Goal: Task Accomplishment & Management: Manage account settings

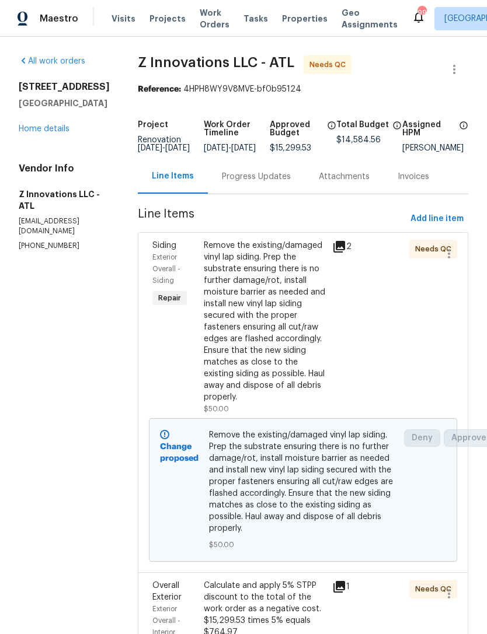
click at [281, 358] on div "Remove the existing/damaged vinyl lap siding. Prep the substrate ensuring there…" at bounding box center [264, 321] width 121 height 163
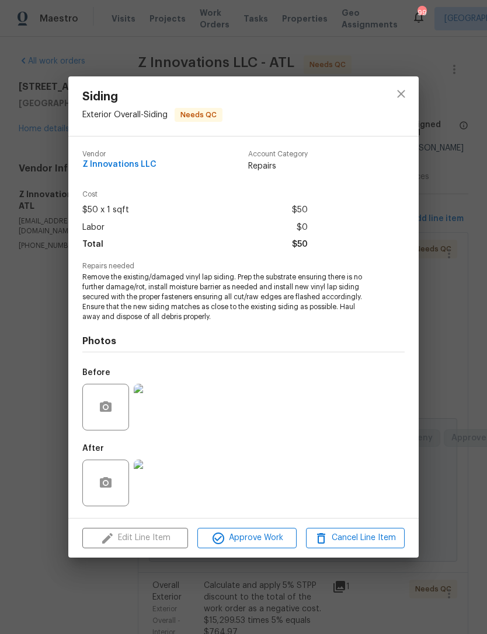
click at [257, 537] on span "Approve Work" at bounding box center [247, 538] width 92 height 15
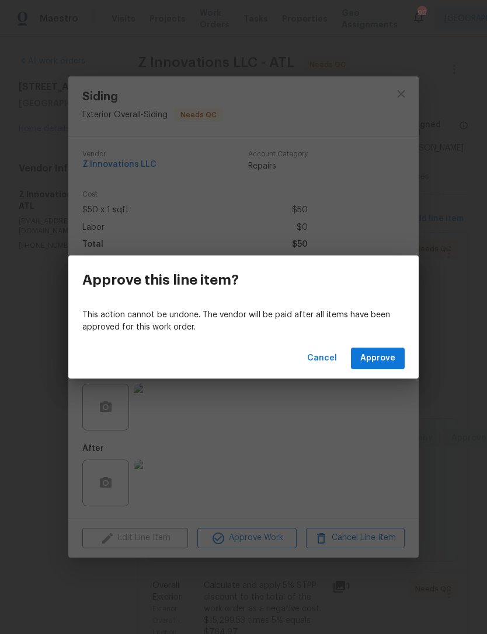
click at [394, 362] on span "Approve" at bounding box center [377, 358] width 35 height 15
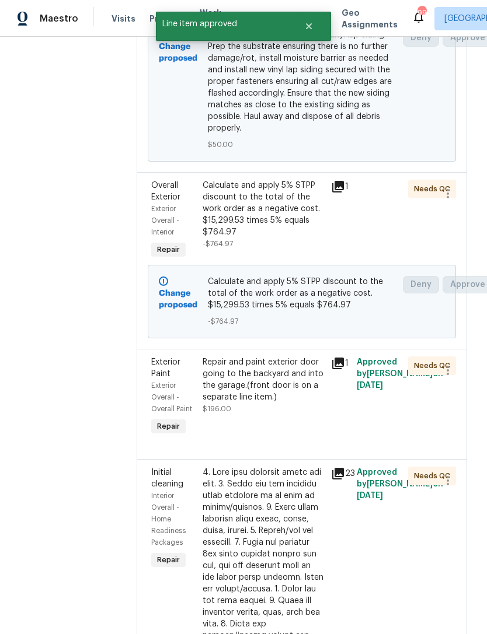
scroll to position [402, 2]
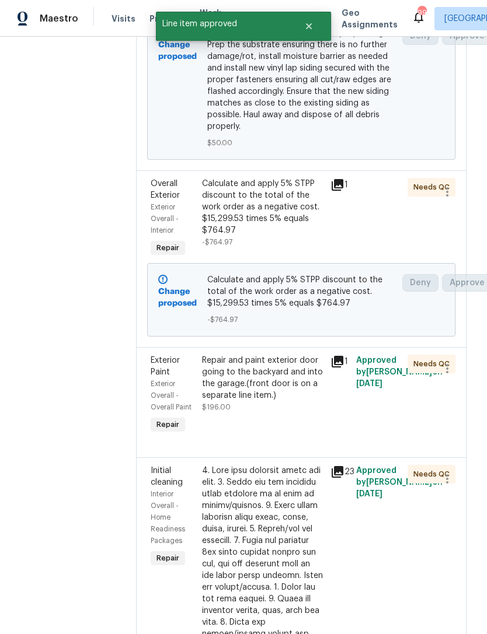
click at [259, 236] on div "Calculate and apply 5% STPP discount to the total of the work order as a negati…" at bounding box center [262, 207] width 121 height 58
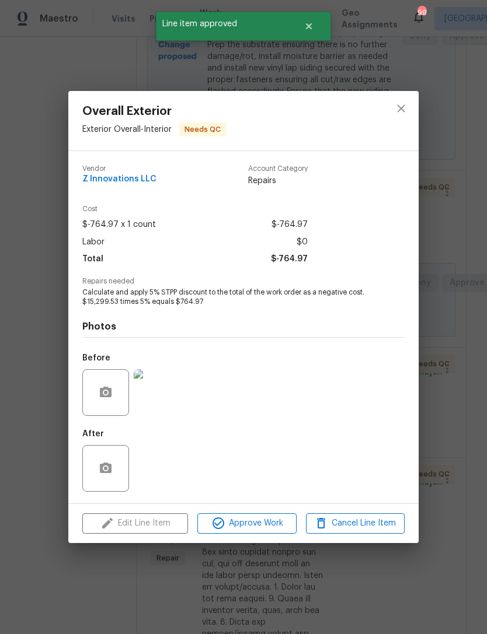
click at [256, 528] on span "Approve Work" at bounding box center [247, 523] width 92 height 15
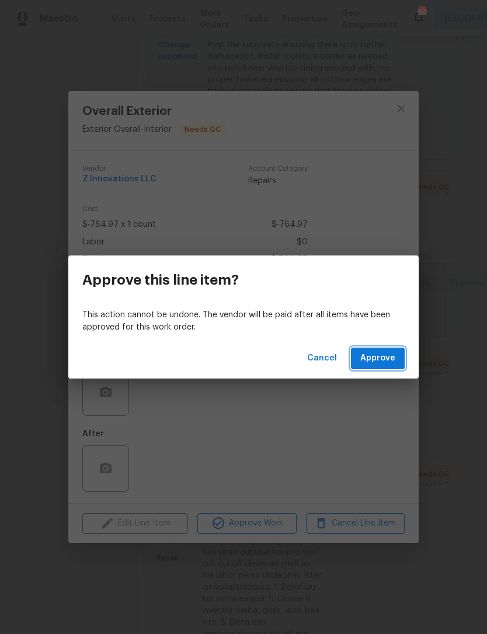
click at [380, 367] on button "Approve" at bounding box center [378, 359] width 54 height 22
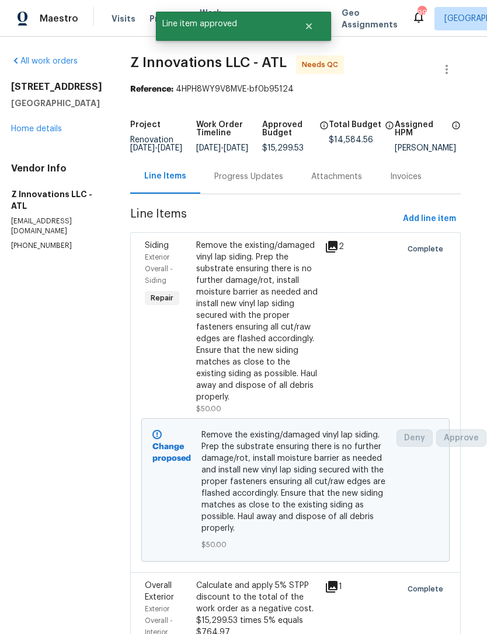
scroll to position [0, 8]
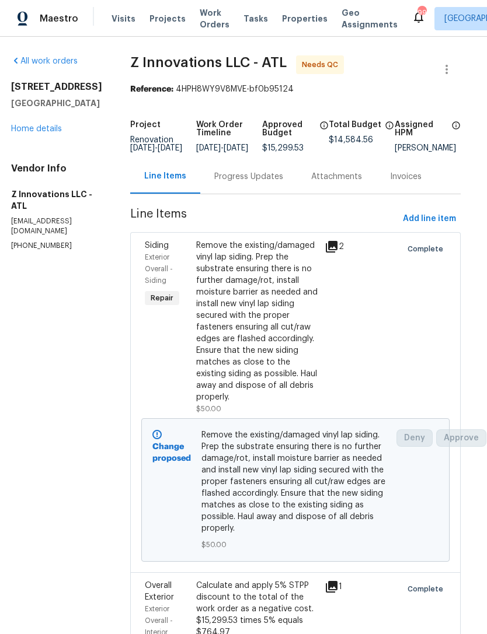
click at [40, 133] on link "Home details" at bounding box center [36, 129] width 51 height 8
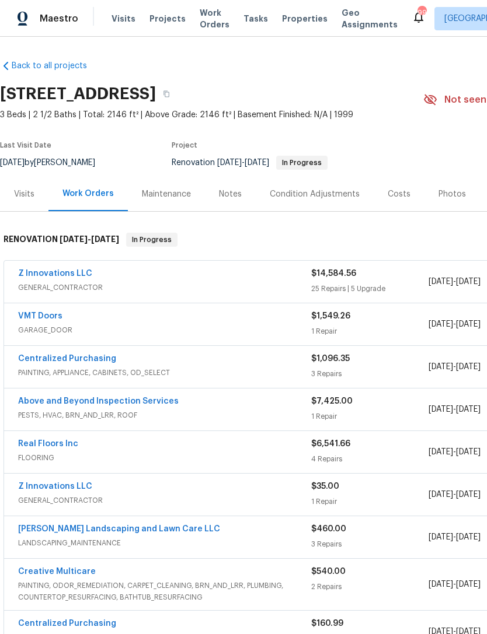
click at [67, 274] on link "Z Innovations LLC" at bounding box center [55, 274] width 74 height 8
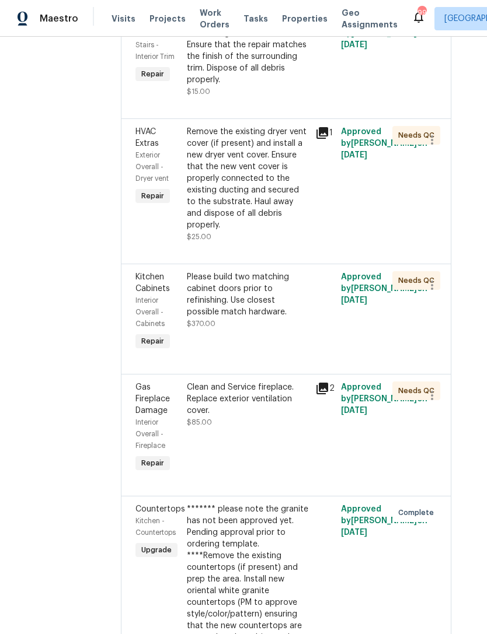
scroll to position [2884, 16]
click at [267, 400] on div "Clean and Service fireplace. Replace exterior ventilation cover. $85.00" at bounding box center [247, 405] width 121 height 47
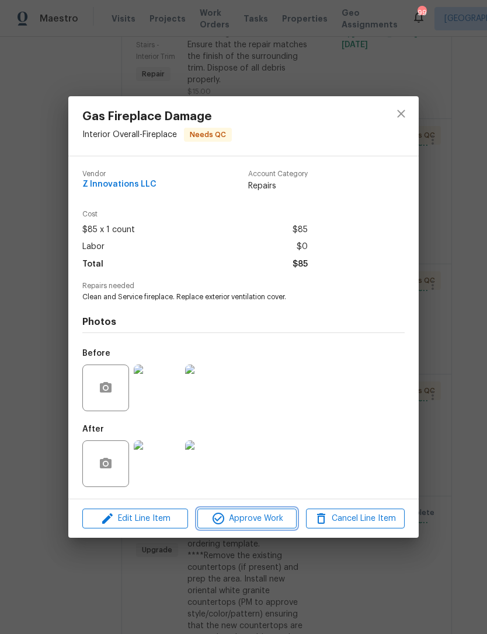
click at [268, 524] on span "Approve Work" at bounding box center [247, 519] width 92 height 15
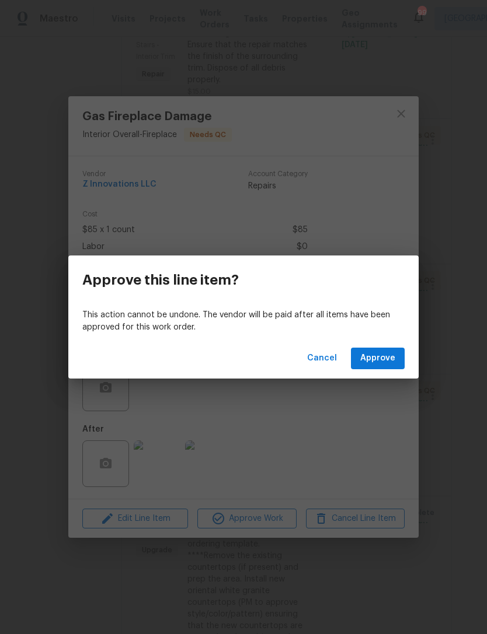
click at [360, 359] on button "Approve" at bounding box center [378, 359] width 54 height 22
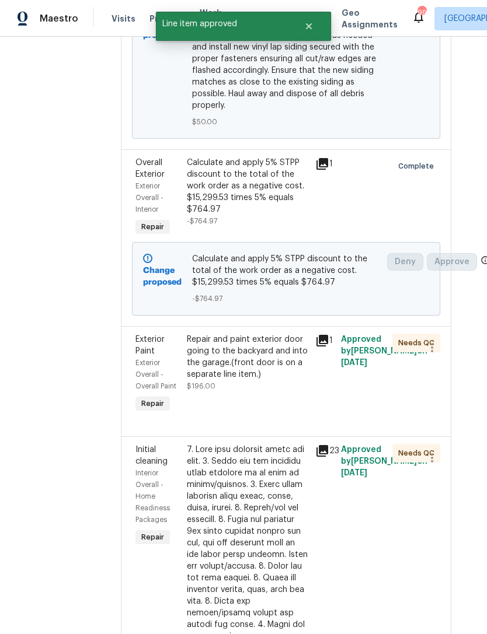
scroll to position [423, 16]
click at [259, 376] on div "Repair and paint exterior door going to the backyard and into the garage.(front…" at bounding box center [247, 357] width 121 height 47
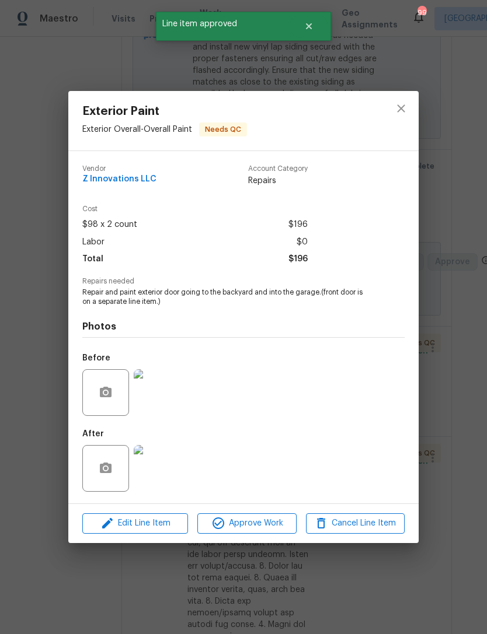
click at [262, 519] on span "Approve Work" at bounding box center [247, 523] width 92 height 15
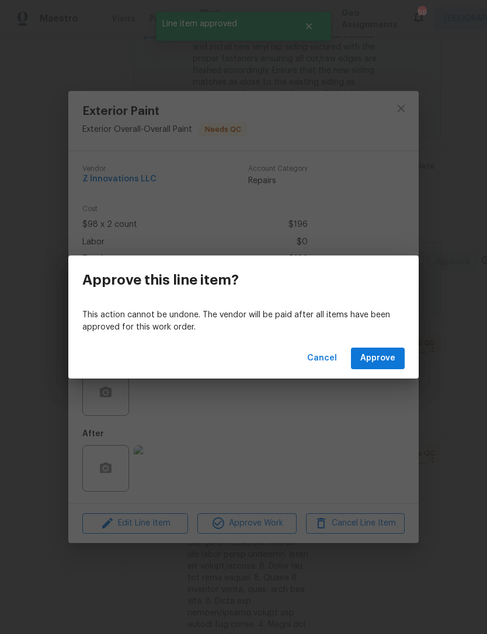
click at [380, 375] on div "Cancel Approve" at bounding box center [243, 358] width 350 height 40
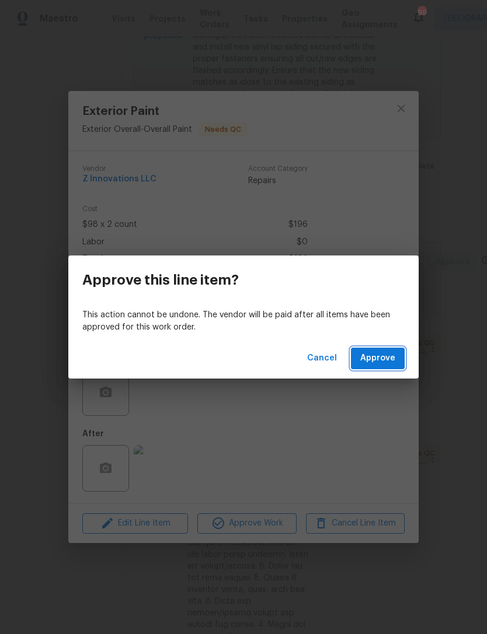
click at [397, 365] on button "Approve" at bounding box center [378, 359] width 54 height 22
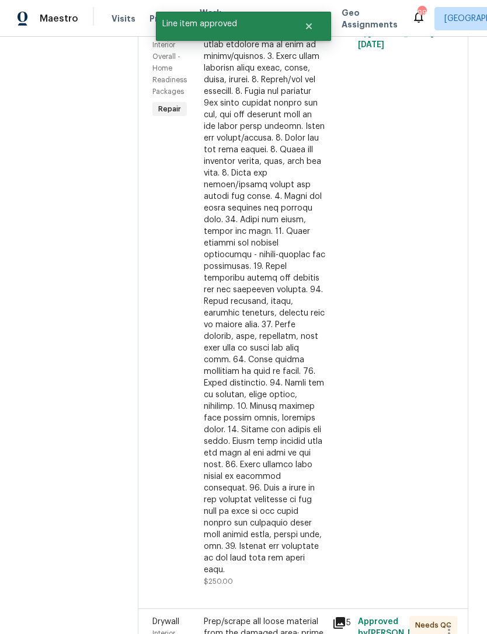
scroll to position [741, 0]
click at [251, 303] on div at bounding box center [264, 296] width 121 height 560
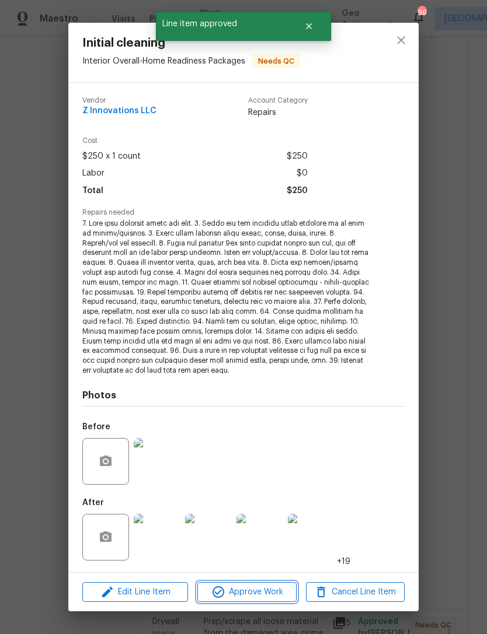
click at [270, 595] on span "Approve Work" at bounding box center [247, 592] width 92 height 15
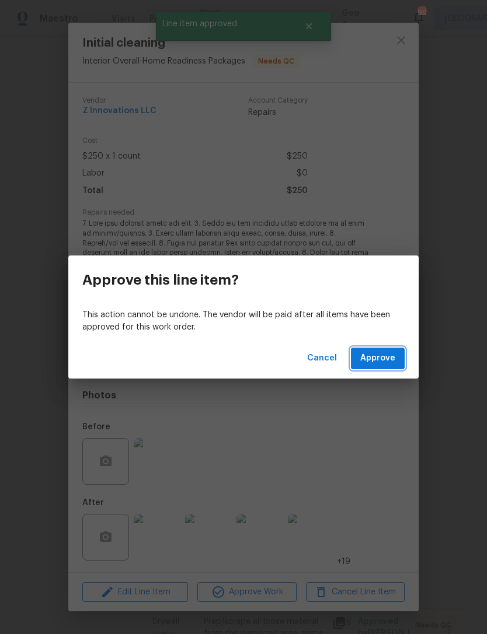
click at [389, 368] on button "Approve" at bounding box center [378, 359] width 54 height 22
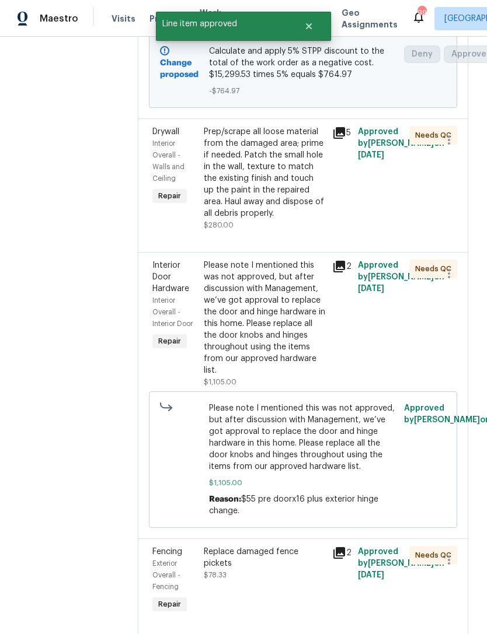
scroll to position [631, 0]
click at [302, 215] on div "Prep/scrape all loose material from the damaged area; prime if needed. Patch th…" at bounding box center [264, 172] width 121 height 93
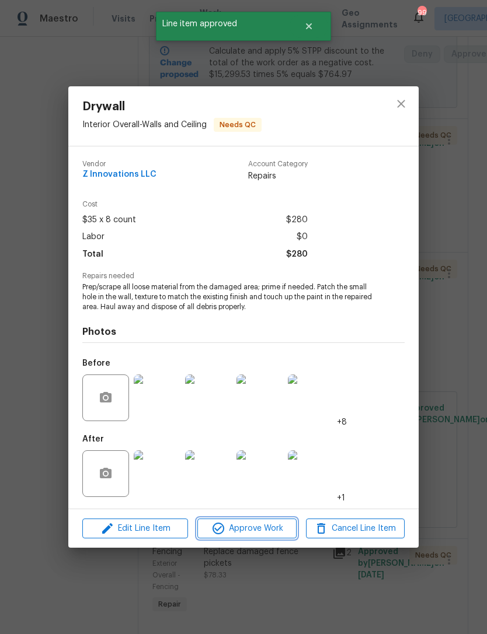
click at [268, 526] on span "Approve Work" at bounding box center [247, 529] width 92 height 15
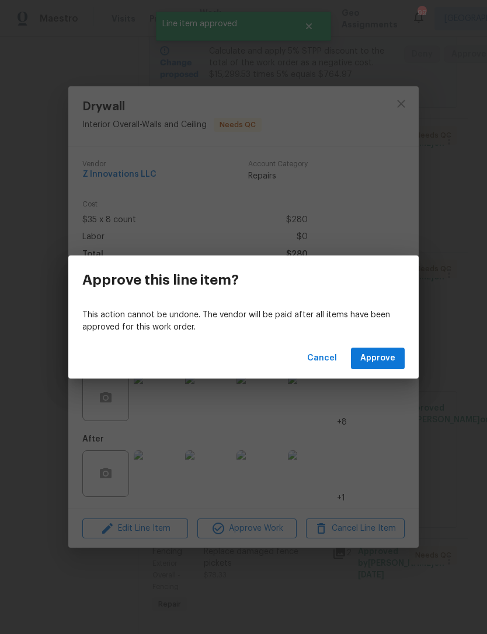
click at [404, 367] on button "Approve" at bounding box center [378, 359] width 54 height 22
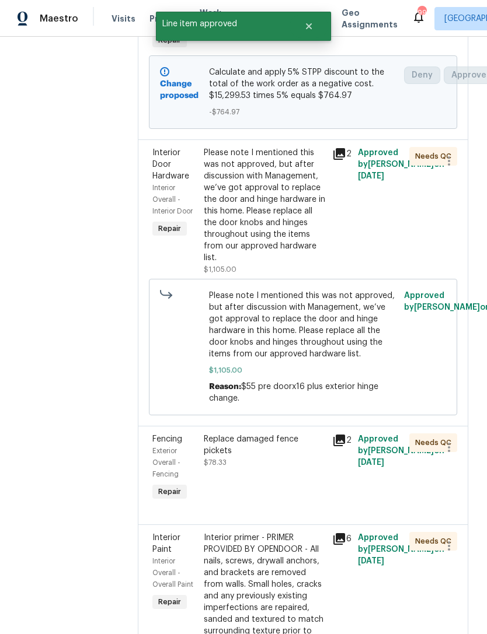
scroll to position [592, 0]
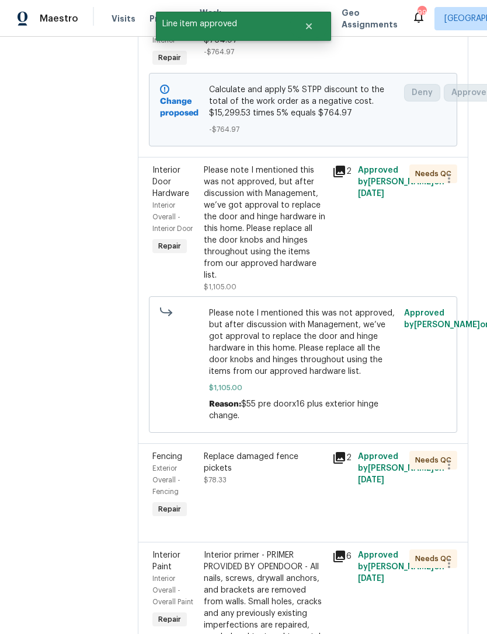
click at [288, 254] on div "Please note I mentioned this was not approved, but after discussion with Manage…" at bounding box center [264, 223] width 121 height 117
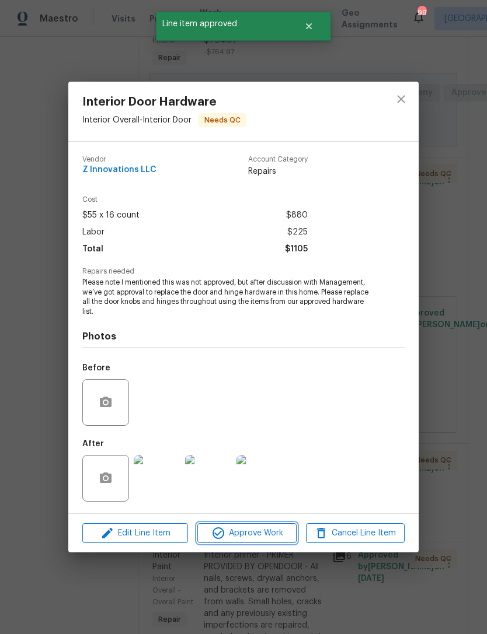
click at [266, 542] on button "Approve Work" at bounding box center [246, 533] width 99 height 20
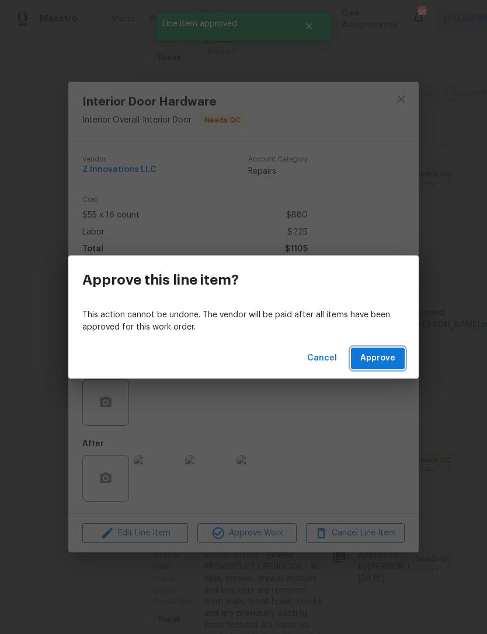
click at [383, 364] on span "Approve" at bounding box center [377, 358] width 35 height 15
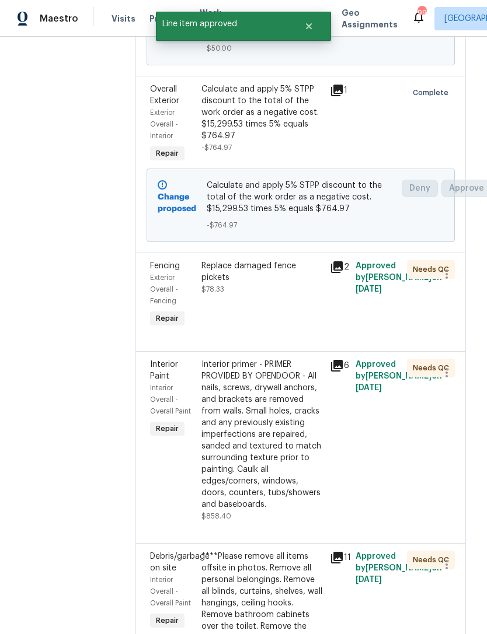
scroll to position [497, 3]
click at [278, 287] on div "Replace damaged fence pickets $78.33" at bounding box center [261, 277] width 121 height 35
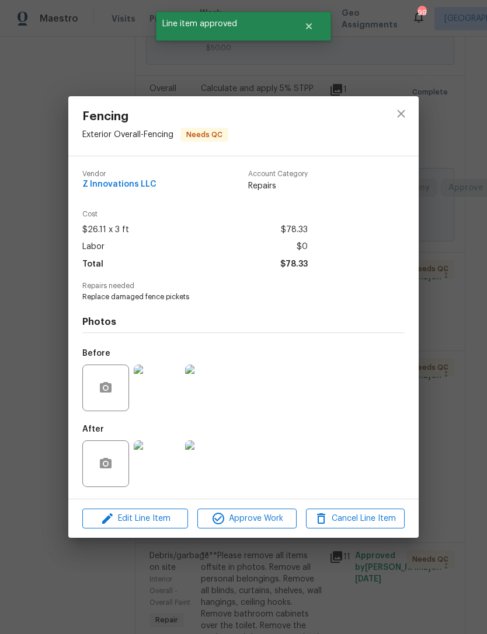
click at [260, 528] on button "Approve Work" at bounding box center [246, 519] width 99 height 20
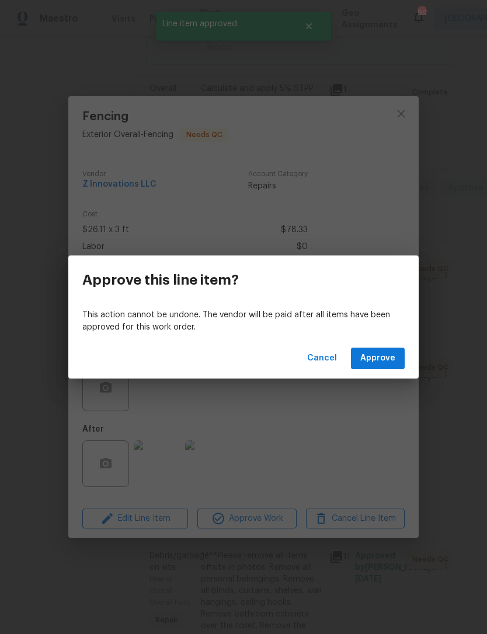
click at [380, 369] on button "Approve" at bounding box center [378, 359] width 54 height 22
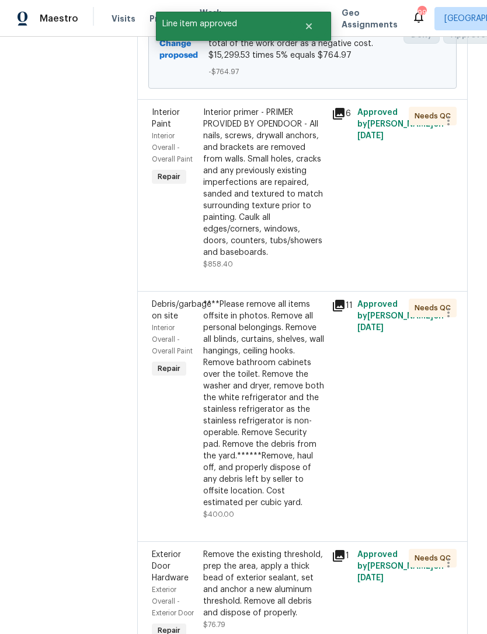
scroll to position [650, 1]
click at [298, 235] on div "Interior primer - PRIMER PROVIDED BY OPENDOOR - All nails, screws, drywall anch…" at bounding box center [262, 183] width 121 height 152
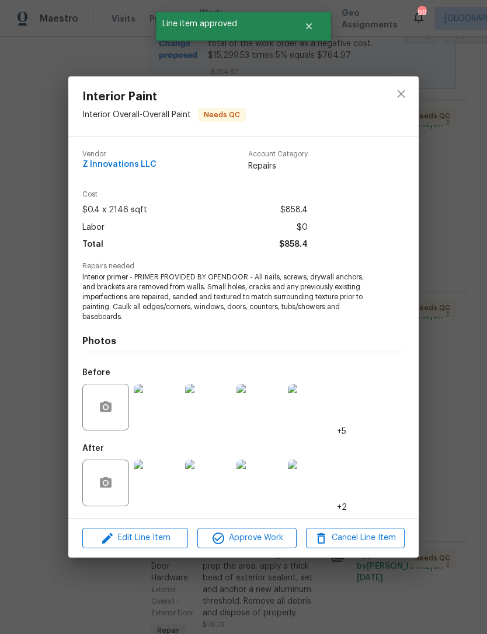
click at [268, 541] on span "Approve Work" at bounding box center [247, 538] width 92 height 15
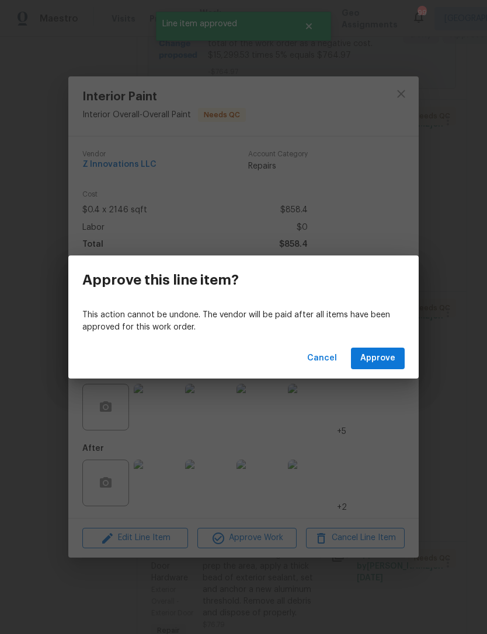
click at [379, 378] on div "Cancel Approve" at bounding box center [243, 358] width 350 height 40
click at [390, 358] on span "Approve" at bounding box center [377, 358] width 35 height 15
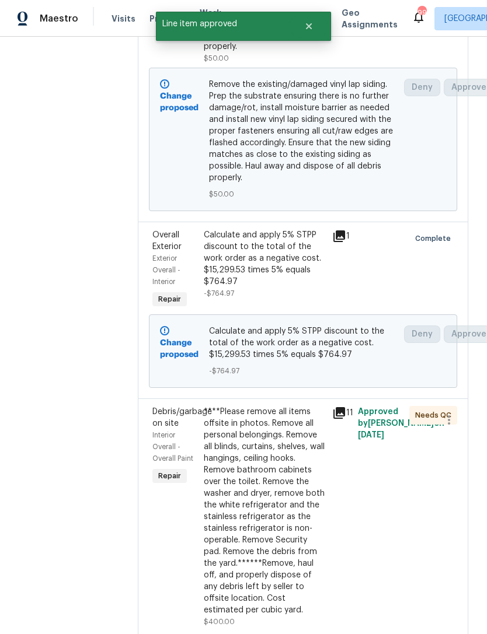
scroll to position [351, 0]
click at [272, 486] on div "****Please remove all items offsite in photos. Remove all personal belongings. …" at bounding box center [264, 511] width 121 height 210
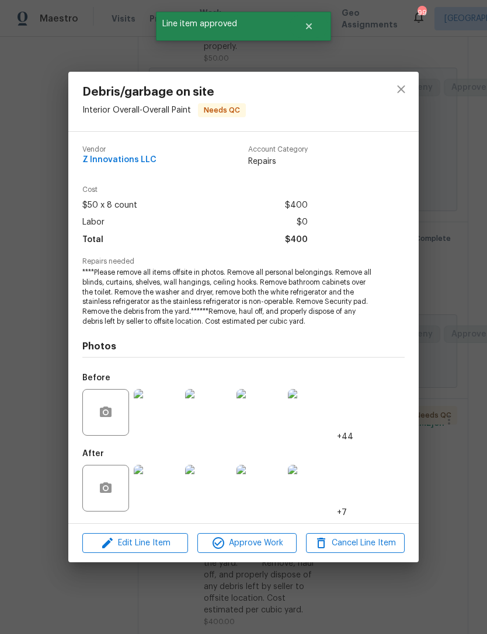
click at [273, 547] on span "Approve Work" at bounding box center [247, 543] width 92 height 15
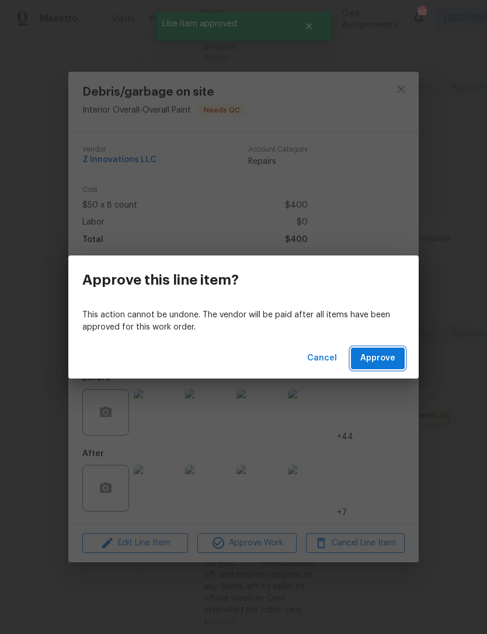
click at [385, 368] on button "Approve" at bounding box center [378, 359] width 54 height 22
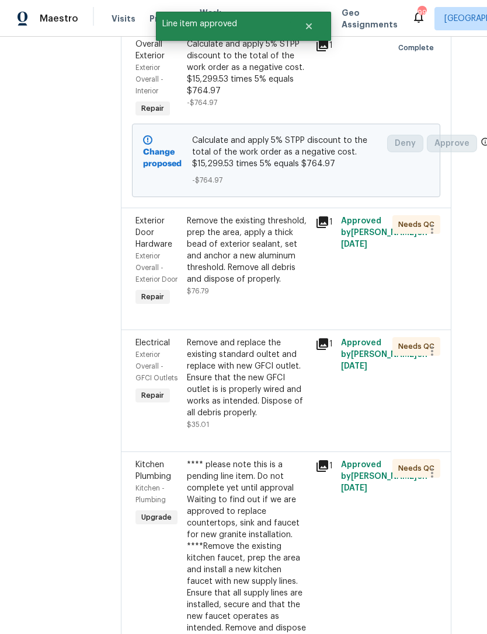
scroll to position [542, 16]
click at [278, 279] on div "Remove the existing threshold, prep the area, apply a thick bead of exterior se…" at bounding box center [247, 250] width 121 height 70
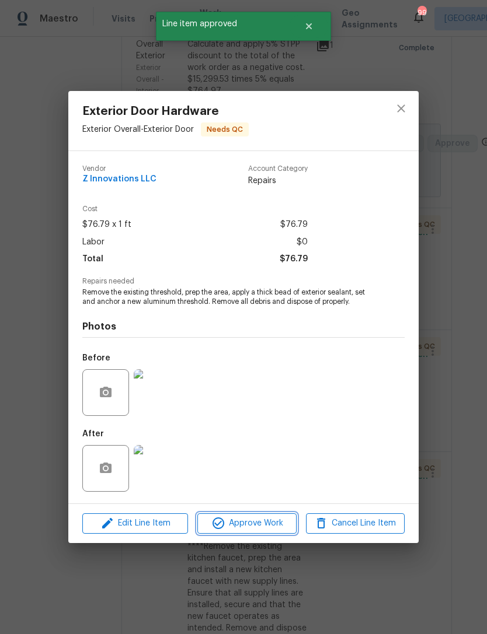
click at [259, 531] on span "Approve Work" at bounding box center [247, 523] width 92 height 15
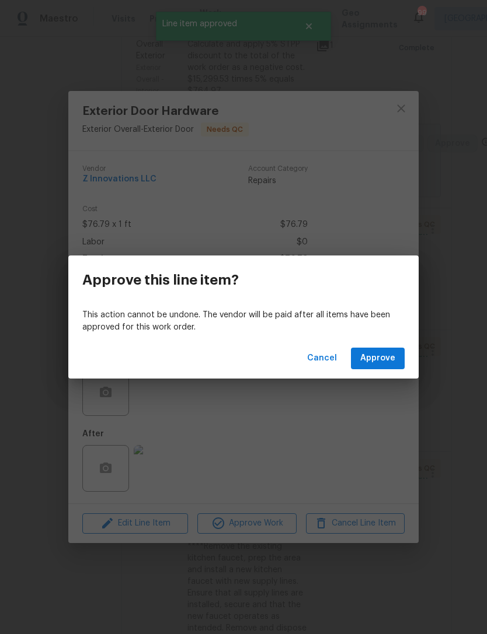
click at [393, 361] on span "Approve" at bounding box center [377, 358] width 35 height 15
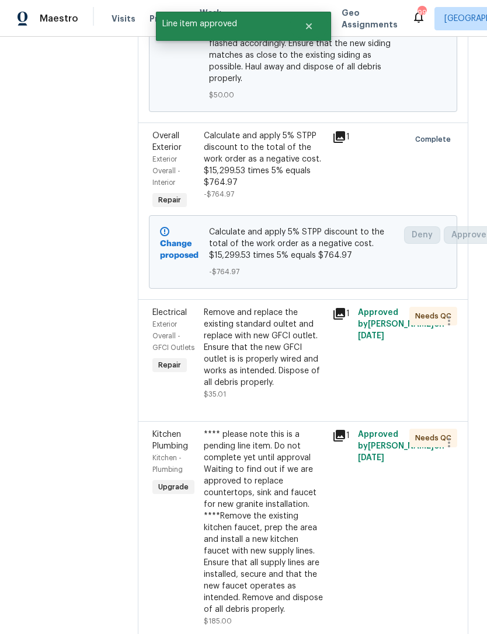
scroll to position [450, 0]
click at [281, 365] on div "Remove and replace the existing standard oultet and replace with new GFCI outle…" at bounding box center [264, 348] width 121 height 82
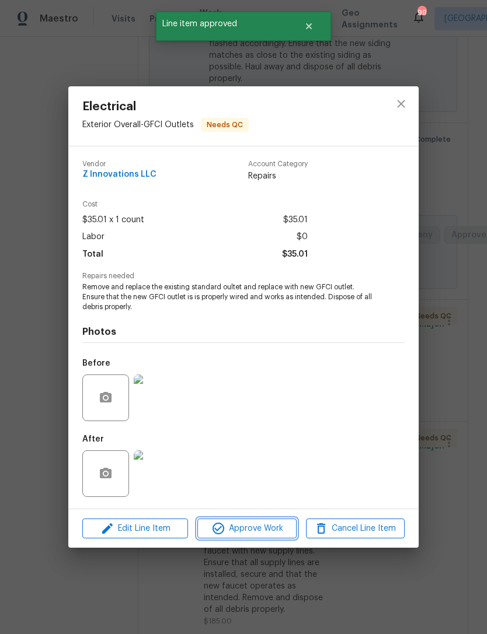
click at [273, 530] on span "Approve Work" at bounding box center [247, 529] width 92 height 15
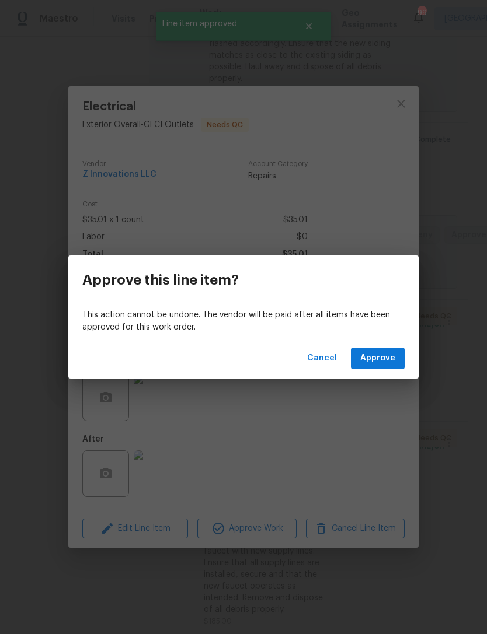
click at [379, 363] on span "Approve" at bounding box center [377, 358] width 35 height 15
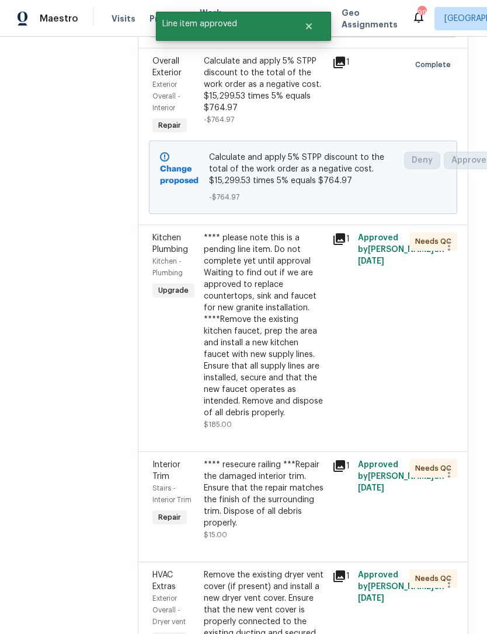
scroll to position [525, 0]
click at [284, 337] on div "**** please note this is a pending line item. Do not complete yet until approva…" at bounding box center [264, 325] width 121 height 187
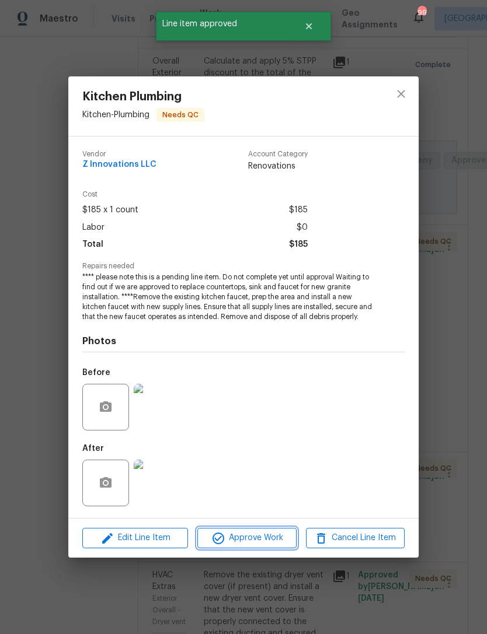
click at [277, 544] on span "Approve Work" at bounding box center [247, 538] width 92 height 15
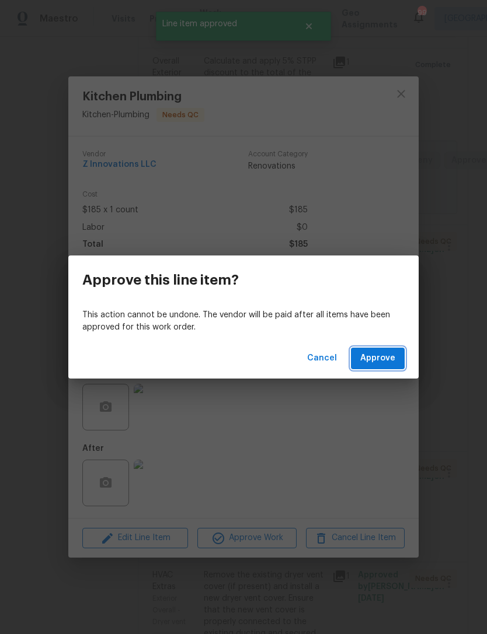
click at [391, 366] on button "Approve" at bounding box center [378, 359] width 54 height 22
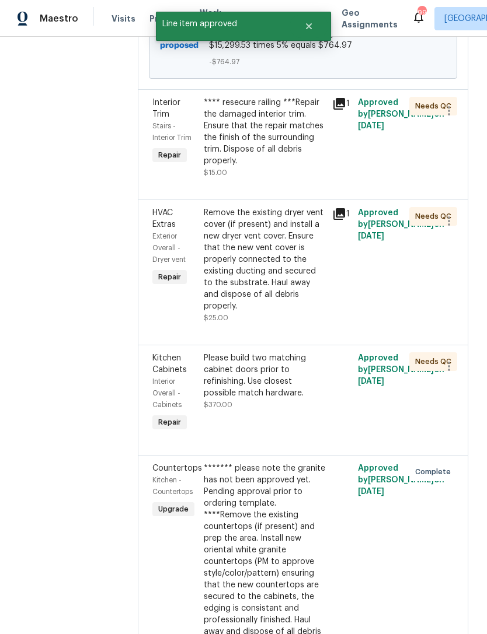
scroll to position [660, 0]
click at [280, 160] on div "**** resecure railing ***Repair the damaged interior trim. Ensure that the repa…" at bounding box center [264, 132] width 121 height 70
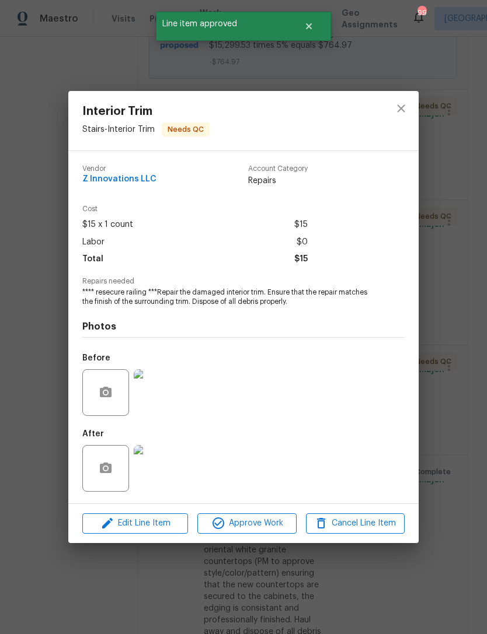
click at [266, 522] on span "Approve Work" at bounding box center [247, 523] width 92 height 15
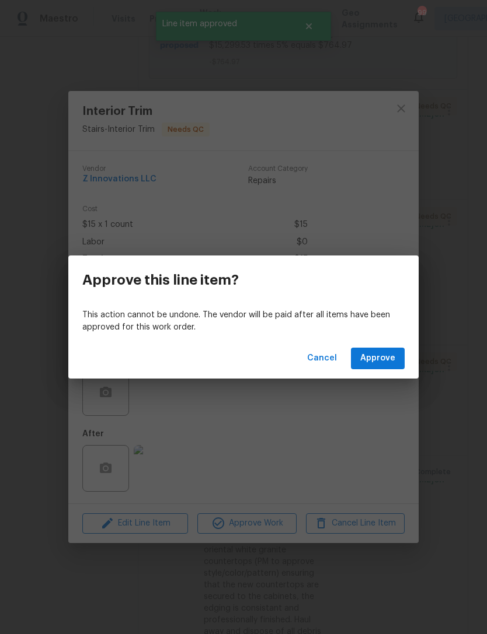
click at [390, 365] on span "Approve" at bounding box center [377, 358] width 35 height 15
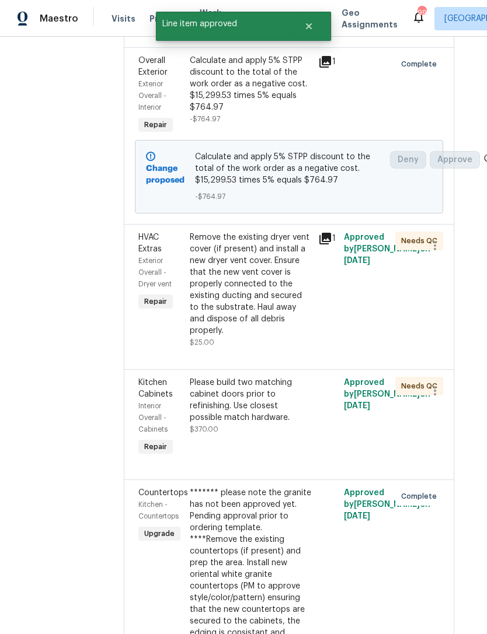
scroll to position [461, 16]
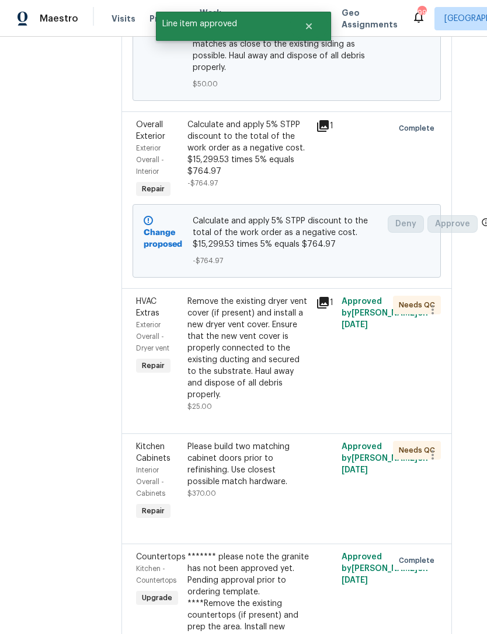
click at [280, 371] on div "Remove the existing dryer vent cover (if present) and install a new dryer vent …" at bounding box center [247, 348] width 121 height 105
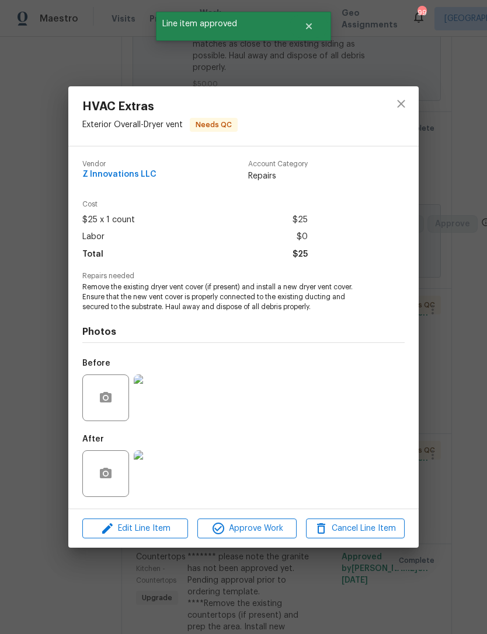
click at [275, 532] on span "Approve Work" at bounding box center [247, 529] width 92 height 15
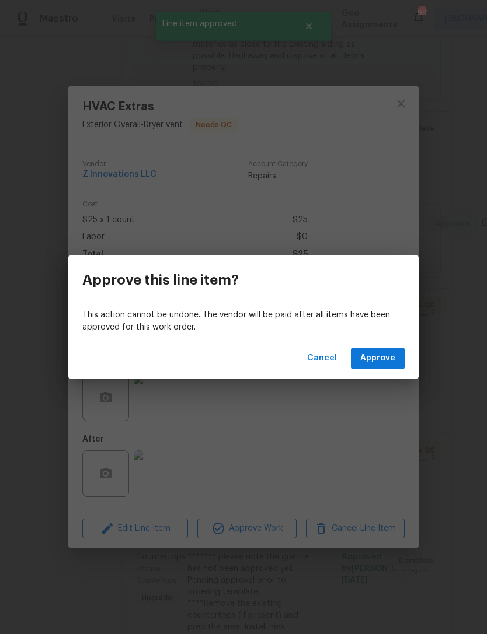
click at [389, 359] on span "Approve" at bounding box center [377, 358] width 35 height 15
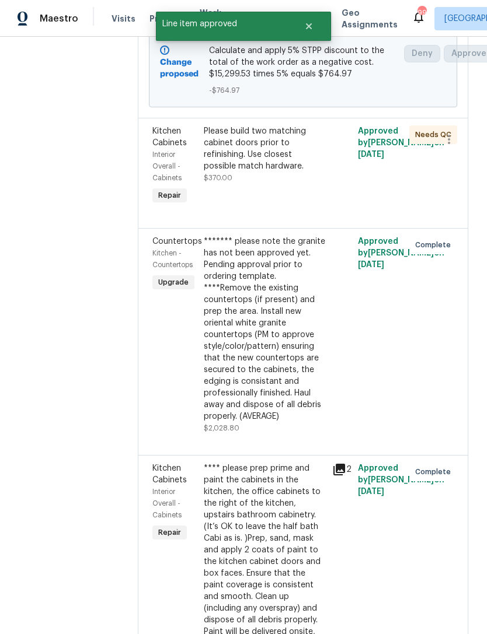
scroll to position [631, 0]
click at [298, 172] on div "Please build two matching cabinet doors prior to refinishing. Use closest possi…" at bounding box center [264, 148] width 121 height 47
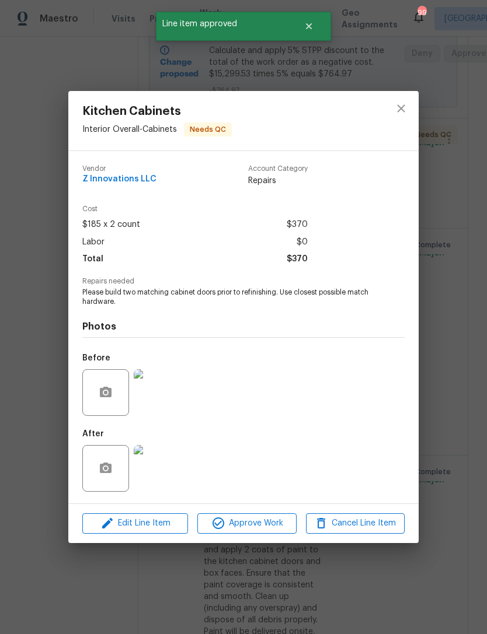
click at [271, 531] on span "Approve Work" at bounding box center [247, 523] width 92 height 15
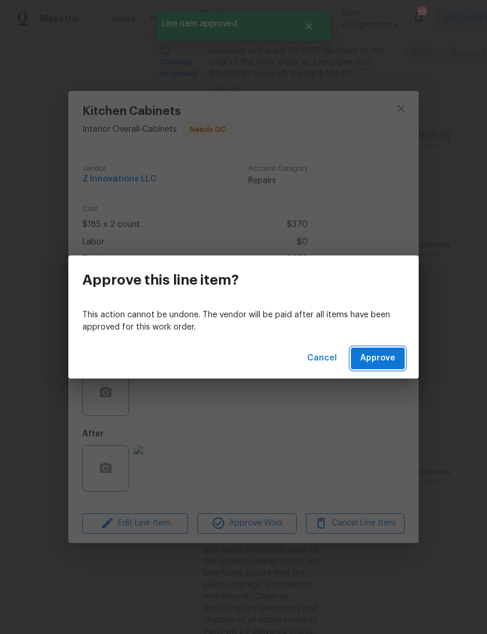
click at [385, 358] on span "Approve" at bounding box center [377, 358] width 35 height 15
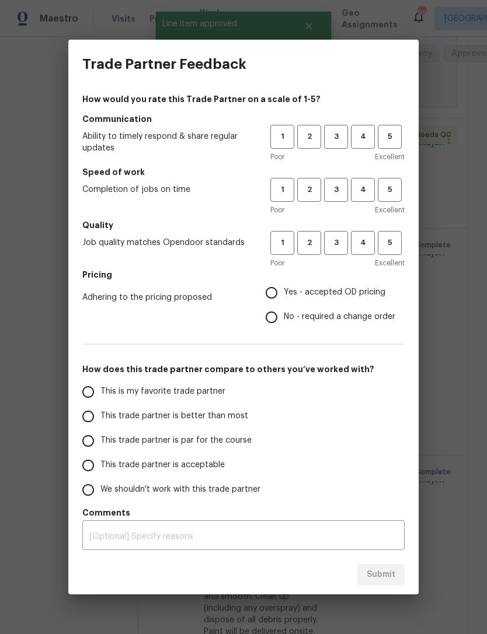
scroll to position [0, 0]
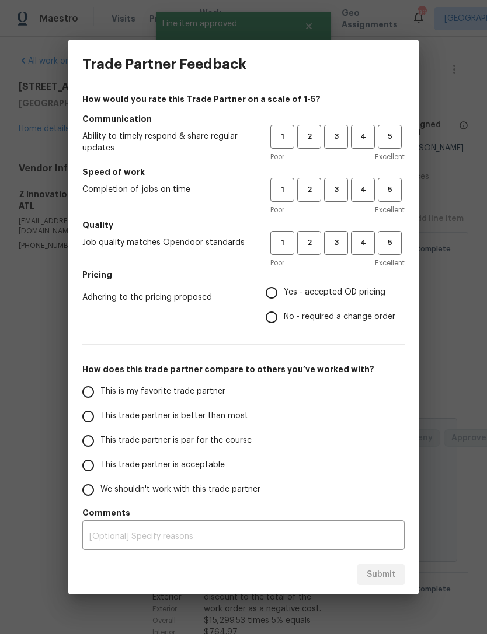
click at [346, 141] on span "3" at bounding box center [336, 136] width 22 height 13
click at [340, 201] on button "3" at bounding box center [336, 190] width 24 height 24
click at [349, 263] on div "Poor Excellent" at bounding box center [337, 263] width 134 height 12
click at [298, 195] on span "2" at bounding box center [309, 189] width 22 height 13
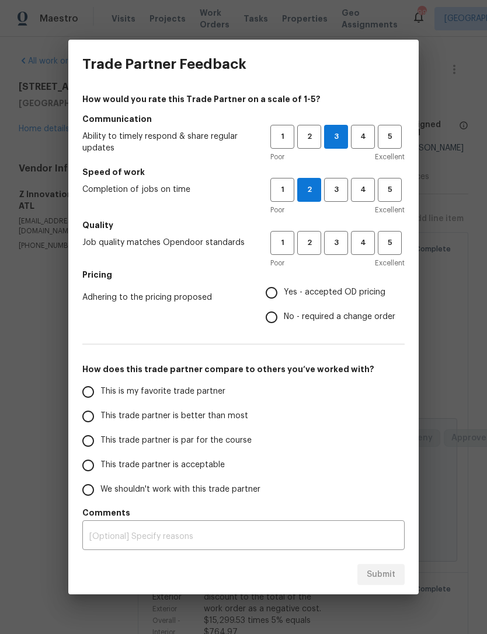
click at [281, 198] on button "1" at bounding box center [282, 190] width 24 height 24
click at [346, 248] on span "3" at bounding box center [336, 242] width 22 height 13
click at [99, 415] on input "This trade partner is better than most" at bounding box center [88, 416] width 25 height 25
radio input "true"
click at [273, 296] on input "Yes - accepted OD pricing" at bounding box center [271, 293] width 25 height 25
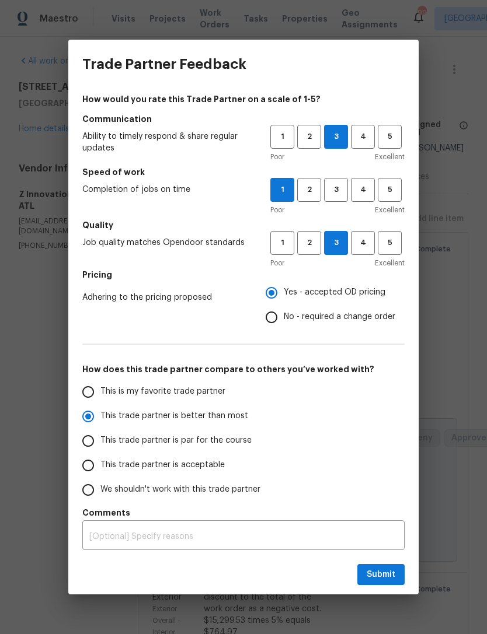
click at [396, 571] on button "Submit" at bounding box center [380, 575] width 47 height 22
radio input "false"
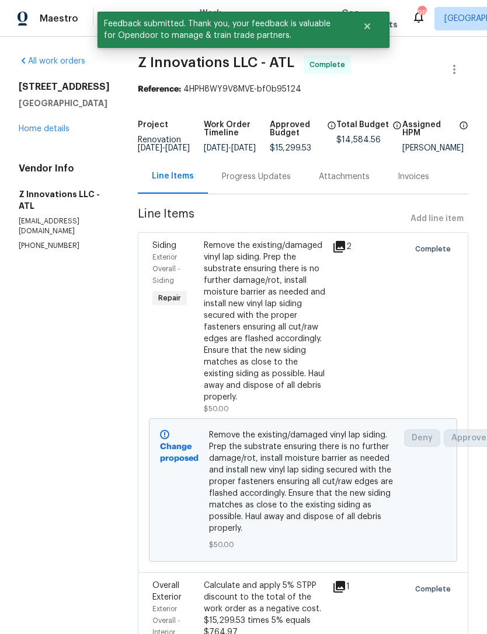
click at [65, 133] on link "Home details" at bounding box center [44, 129] width 51 height 8
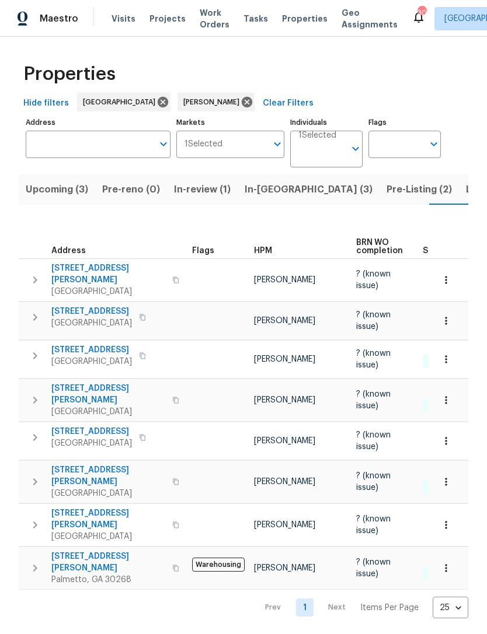
scroll to position [0, 19]
click at [253, 198] on button "In-[GEOGRAPHIC_DATA] (3)" at bounding box center [290, 189] width 142 height 30
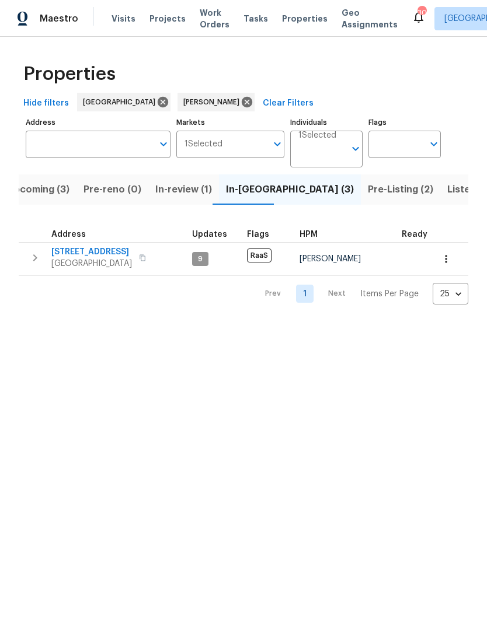
click at [243, 202] on button "In-[GEOGRAPHIC_DATA] (3)" at bounding box center [290, 189] width 142 height 30
click at [385, 186] on span "Pre-Listing (1)" at bounding box center [417, 189] width 64 height 16
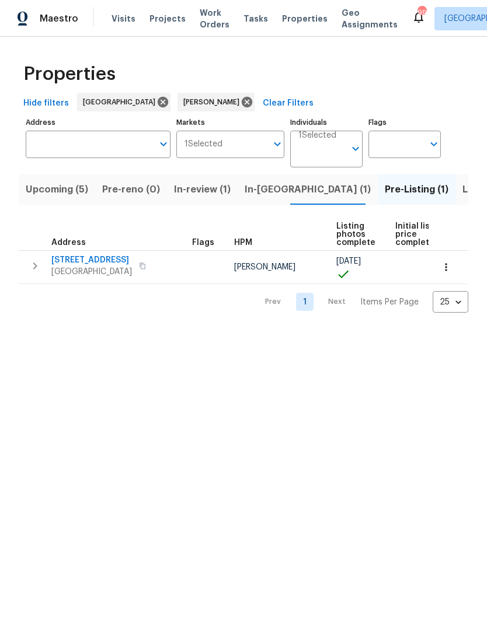
click at [196, 198] on button "In-review (1)" at bounding box center [202, 189] width 71 height 30
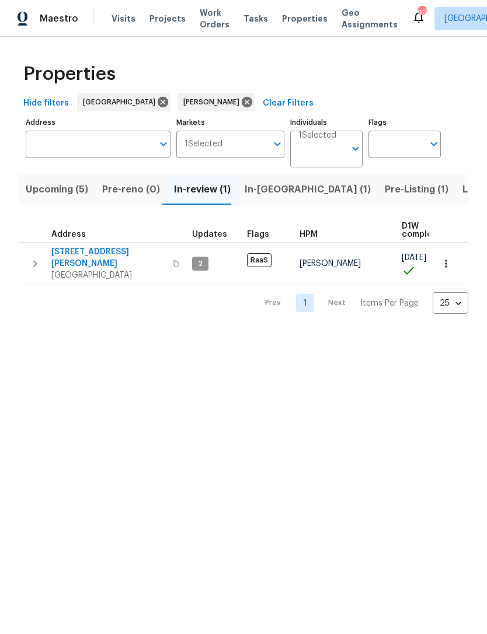
click at [44, 285] on div "Prev 1 Next Items Per Page 25 25 ​" at bounding box center [243, 299] width 449 height 29
click at [36, 268] on button "button" at bounding box center [34, 263] width 23 height 35
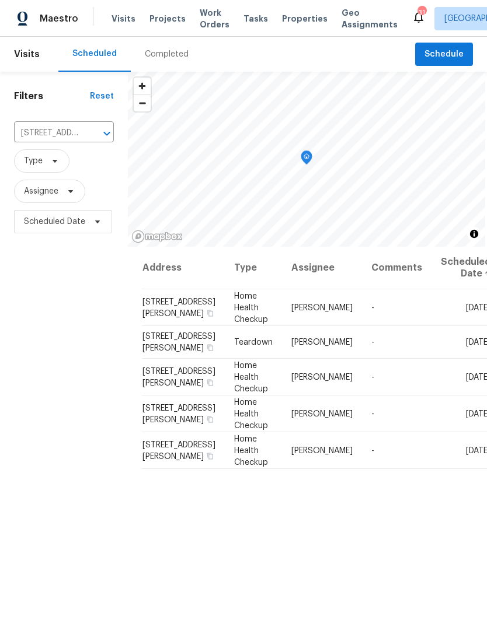
click at [61, 138] on input "545 Zoie Ln, Palmetto, GA 30268" at bounding box center [47, 133] width 67 height 18
type input "44 fe"
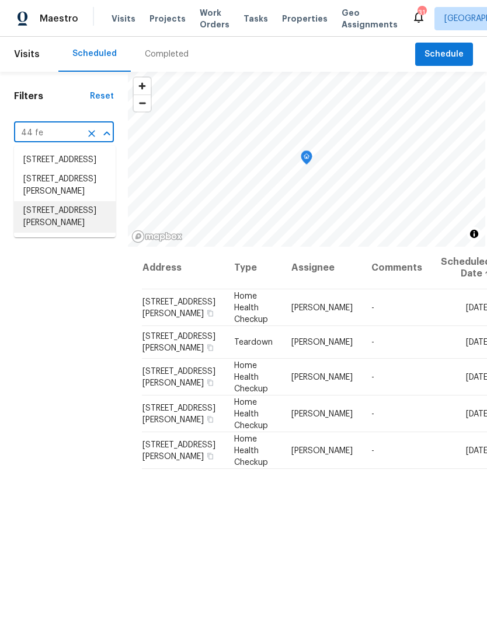
click at [64, 233] on li "44 Fendley Trce, Newnan, GA 30263" at bounding box center [65, 217] width 102 height 32
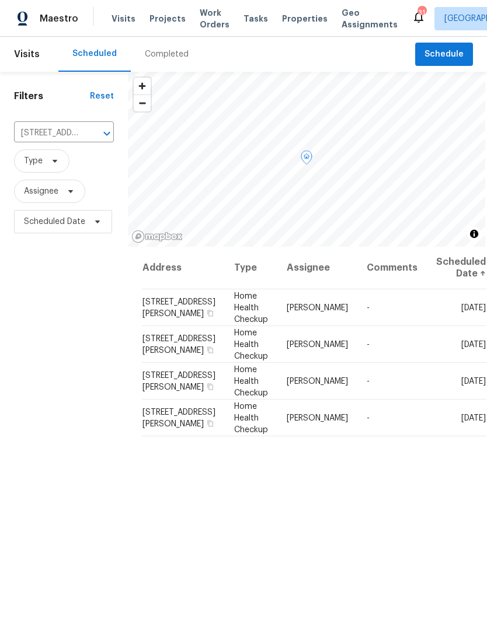
click at [0, 0] on icon at bounding box center [0, 0] width 0 height 0
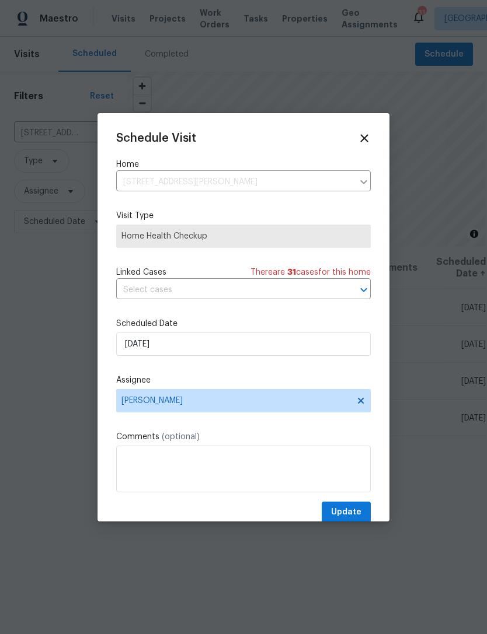
click at [254, 365] on div "Schedule Visit Home 44 Fendley Trce, Newnan, GA 30263 ​ Visit Type Home Health …" at bounding box center [243, 328] width 254 height 392
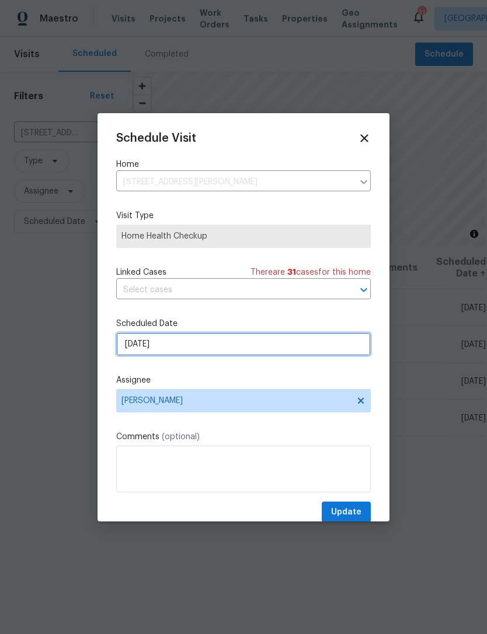
click at [252, 351] on input "[DATE]" at bounding box center [243, 344] width 254 height 23
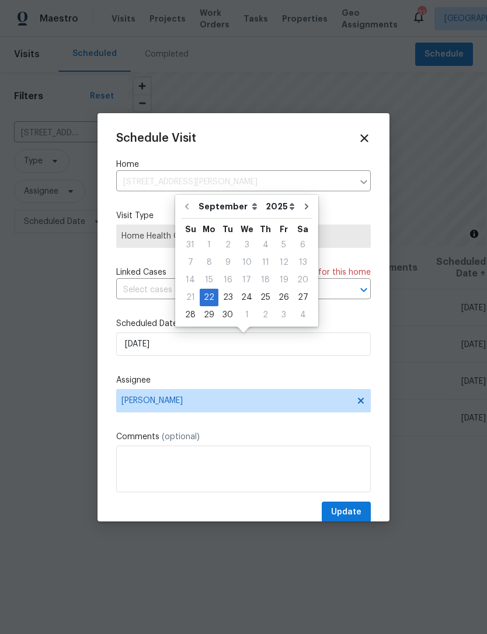
click at [239, 308] on div "1" at bounding box center [246, 315] width 19 height 16
type input "10/1/2025"
select select "9"
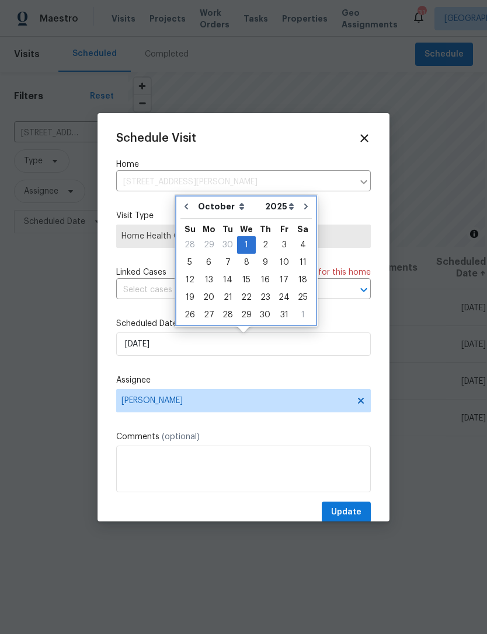
click at [180, 221] on div "Su" at bounding box center [189, 228] width 19 height 18
click at [200, 213] on select "September October November December" at bounding box center [228, 207] width 67 height 18
click at [191, 216] on button "Go to previous month" at bounding box center [186, 206] width 18 height 23
type input "[DATE]"
select select "8"
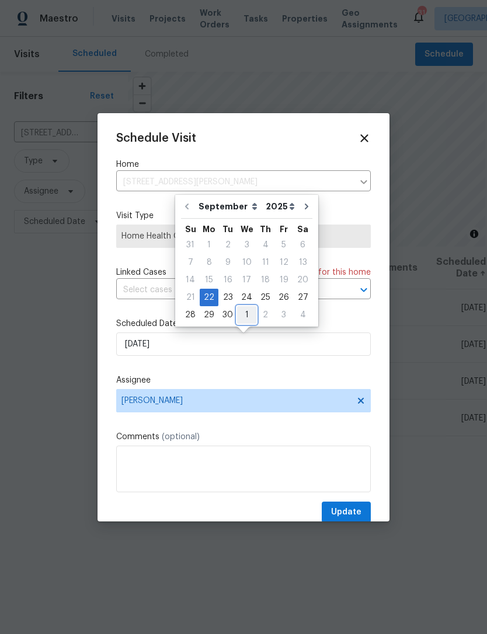
click at [239, 308] on div "1" at bounding box center [246, 315] width 19 height 16
type input "10/1/2025"
select select "9"
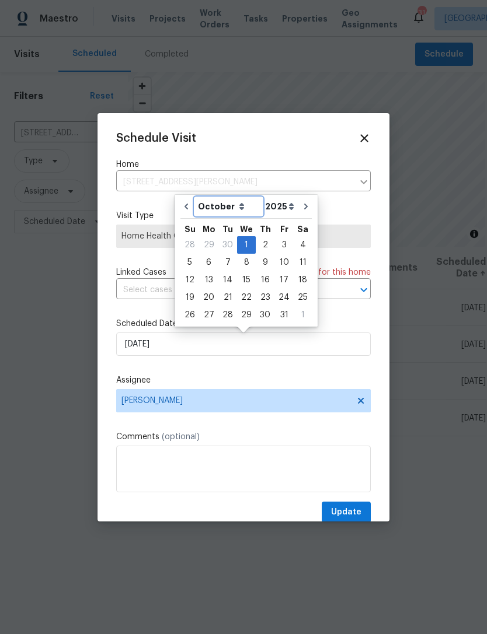
click at [197, 207] on select "September October November December" at bounding box center [228, 207] width 67 height 18
click at [192, 214] on button "Go to previous month" at bounding box center [186, 206] width 18 height 23
type input "[DATE]"
select select "8"
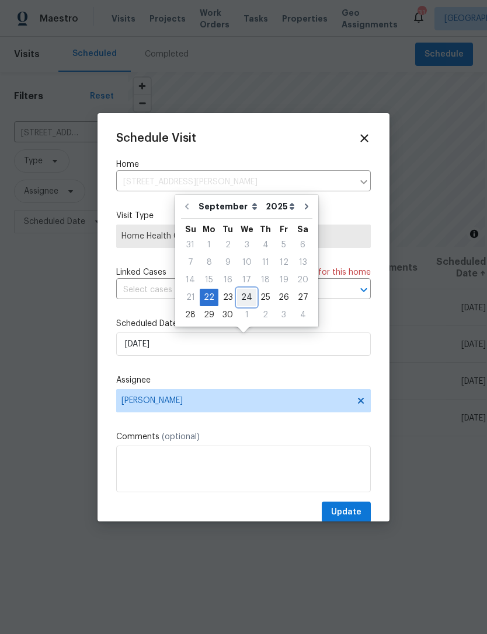
click at [237, 302] on div "24" at bounding box center [246, 297] width 19 height 16
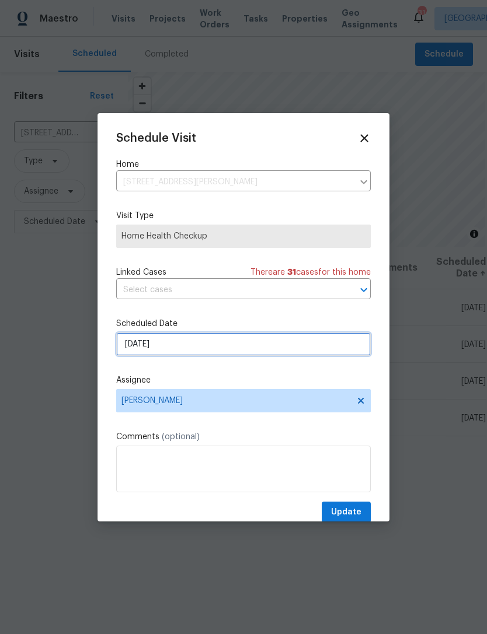
click at [218, 355] on input "9/24/2025" at bounding box center [243, 344] width 254 height 23
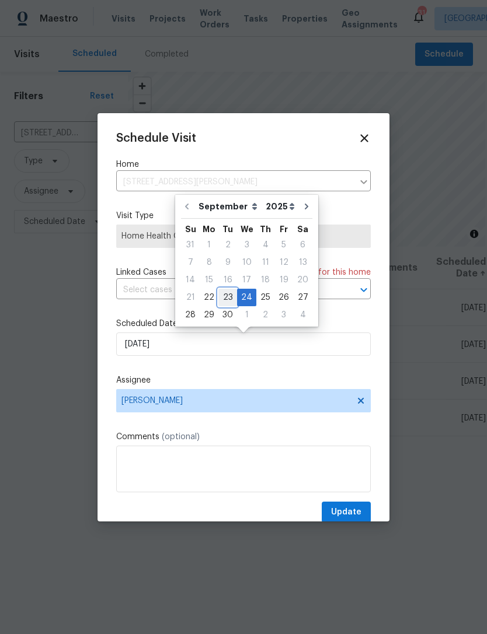
click at [232, 298] on div "23" at bounding box center [227, 297] width 19 height 16
type input "[DATE]"
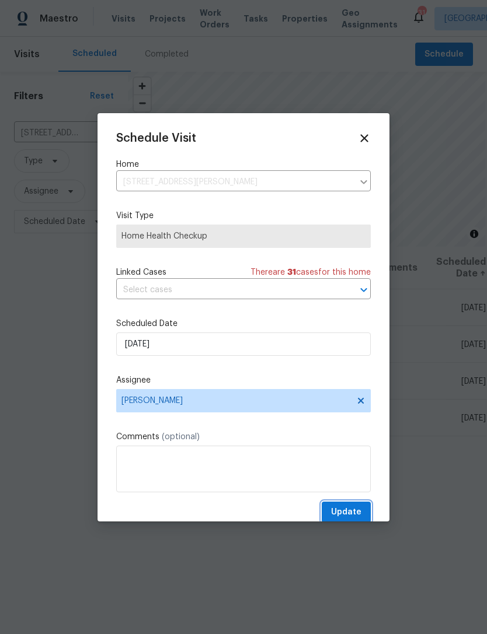
click at [368, 516] on button "Update" at bounding box center [346, 513] width 49 height 22
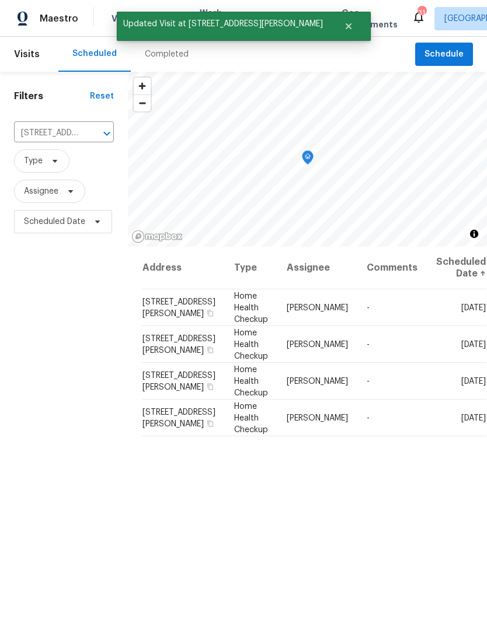
click at [56, 130] on input "44 Fendley Trce, Newnan, GA 30263" at bounding box center [47, 133] width 67 height 18
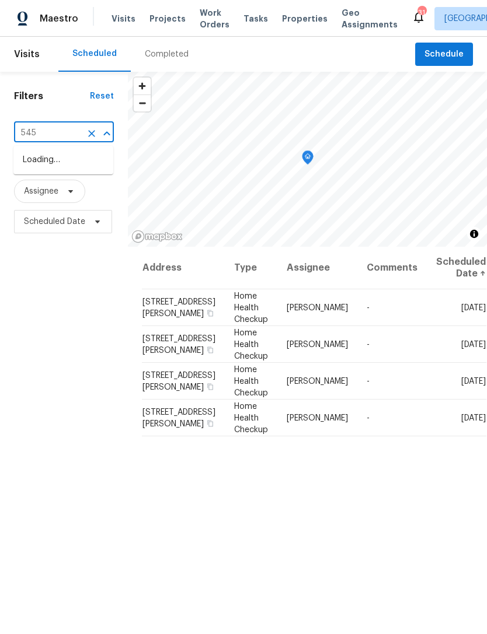
type input "545 z"
click at [72, 173] on li "545 Zoie Ln, Palmetto, GA 30268" at bounding box center [63, 167] width 100 height 32
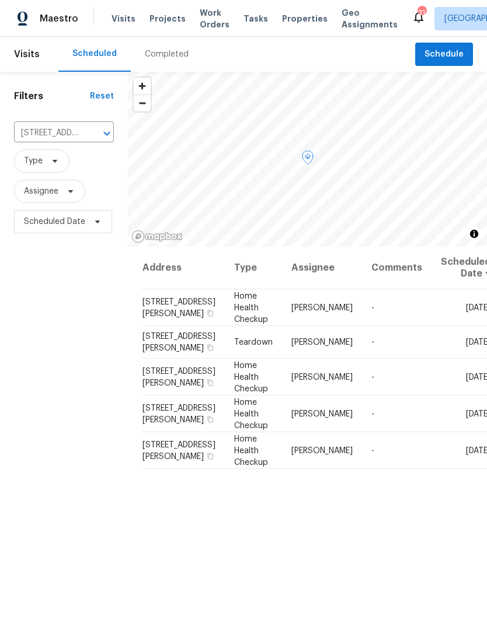
click at [0, 0] on span at bounding box center [0, 0] width 0 height 0
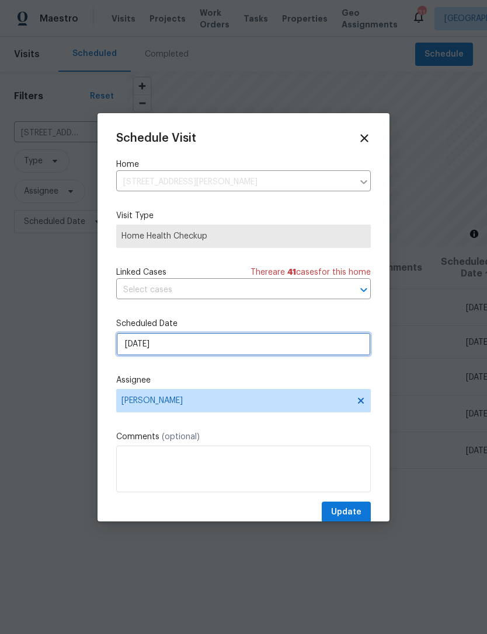
click at [239, 354] on input "[DATE]" at bounding box center [243, 344] width 254 height 23
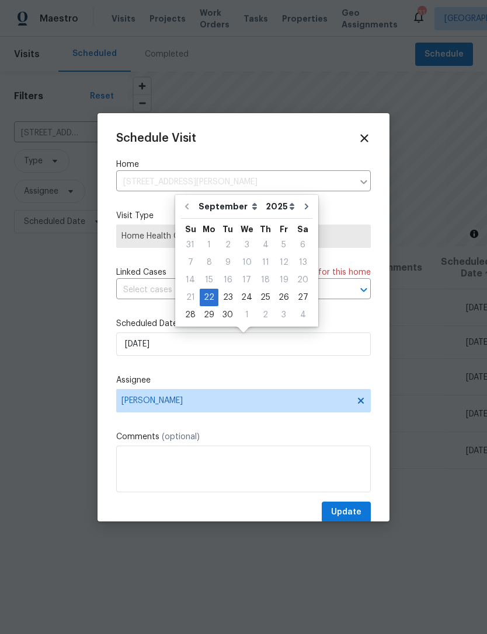
click at [239, 296] on div "24" at bounding box center [246, 297] width 19 height 16
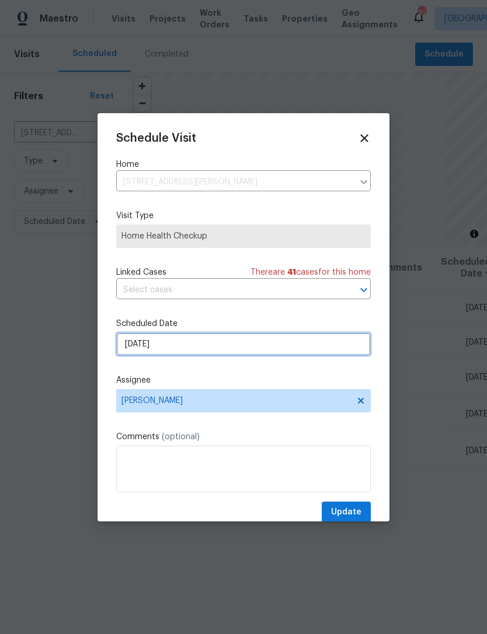
click at [208, 351] on input "9/24/2025" at bounding box center [243, 344] width 254 height 23
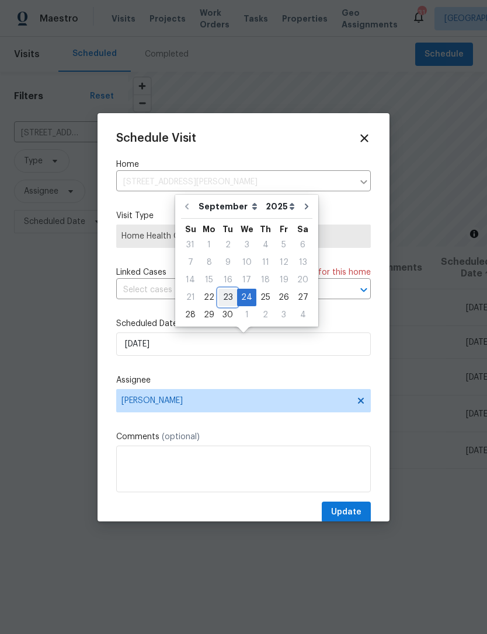
click at [228, 301] on div "23" at bounding box center [227, 297] width 19 height 16
type input "[DATE]"
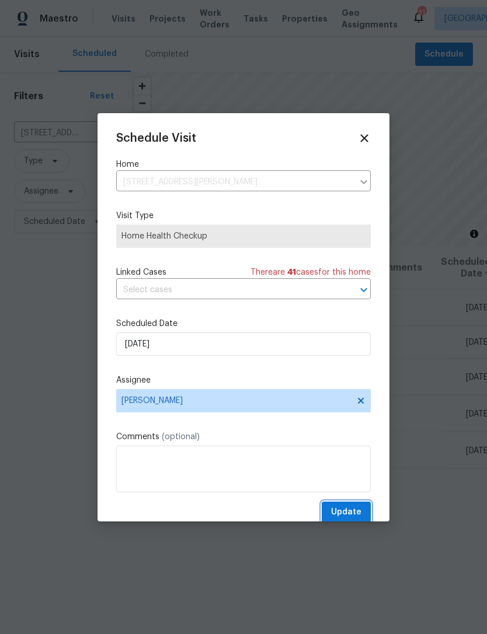
click at [361, 516] on span "Update" at bounding box center [346, 512] width 30 height 15
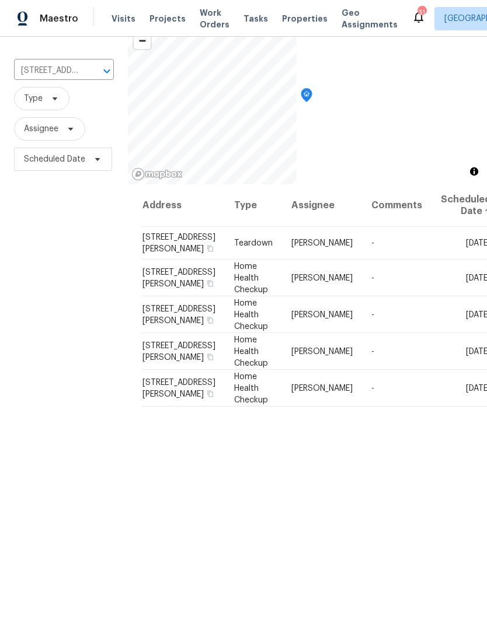
scroll to position [113, 0]
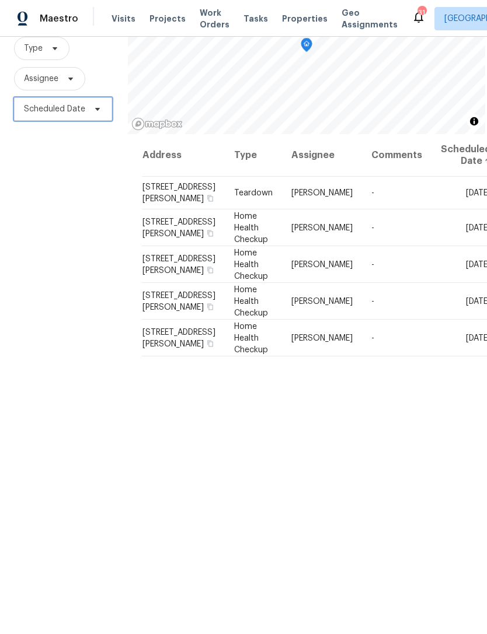
click at [93, 105] on span "Scheduled Date" at bounding box center [63, 108] width 98 height 23
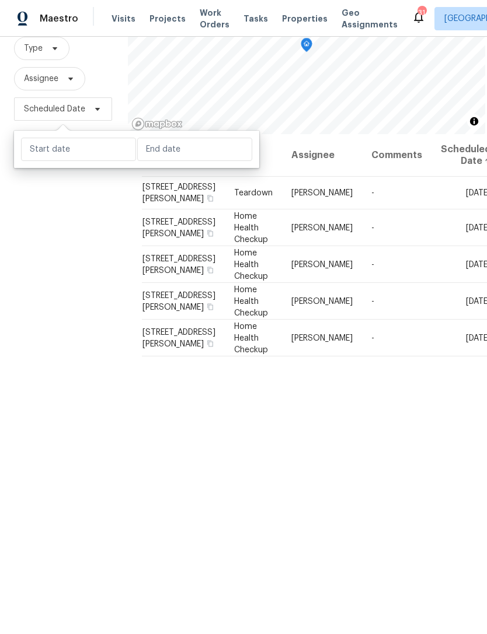
click at [118, 281] on div "Filters Reset 545 Zoie Ln, Palmetto, GA 30268 ​ Type Assignee Scheduled Date" at bounding box center [64, 300] width 128 height 683
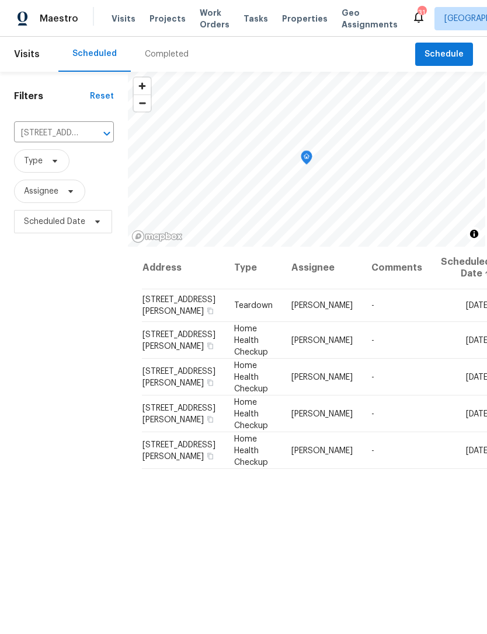
scroll to position [0, 0]
click at [0, 0] on icon at bounding box center [0, 0] width 0 height 0
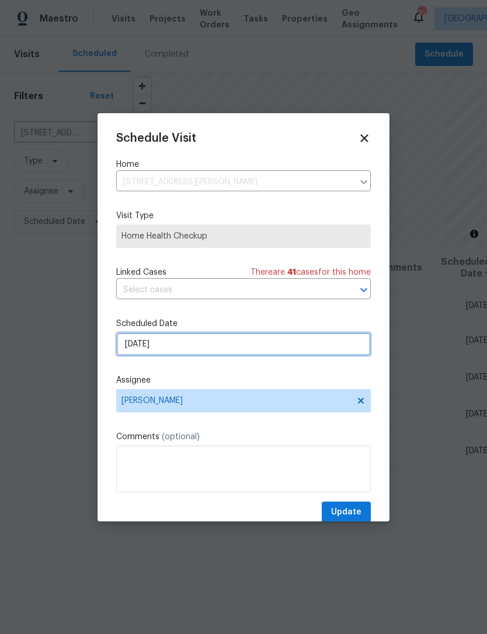
click at [254, 349] on input "[DATE]" at bounding box center [243, 344] width 254 height 23
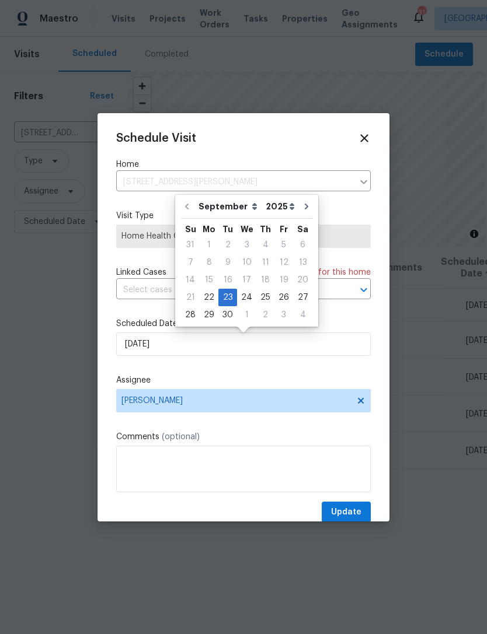
click at [365, 137] on icon at bounding box center [364, 138] width 8 height 8
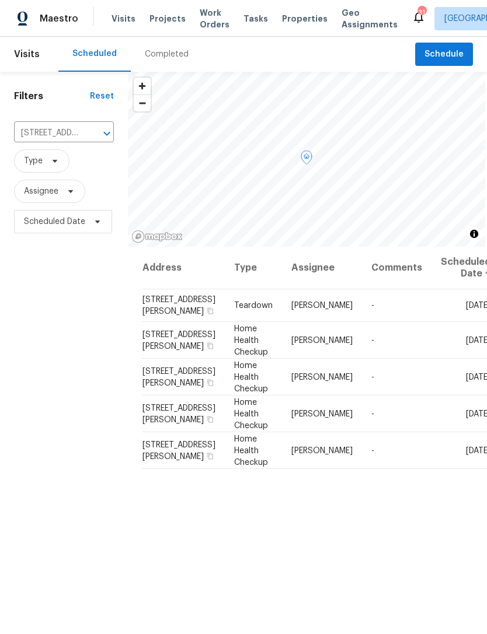
click at [0, 0] on icon at bounding box center [0, 0] width 0 height 0
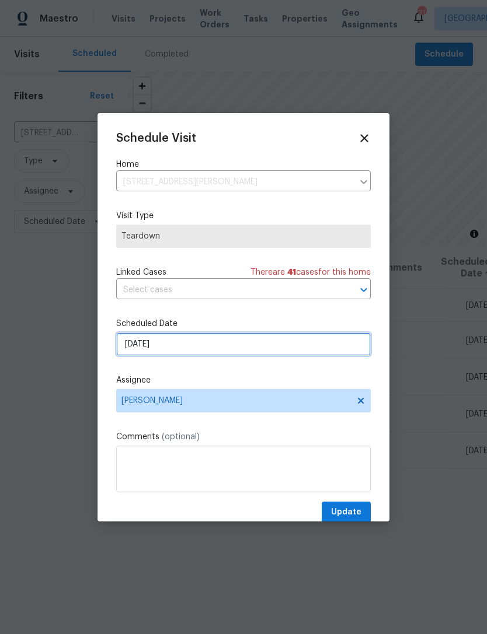
click at [250, 345] on input "[DATE]" at bounding box center [243, 344] width 254 height 23
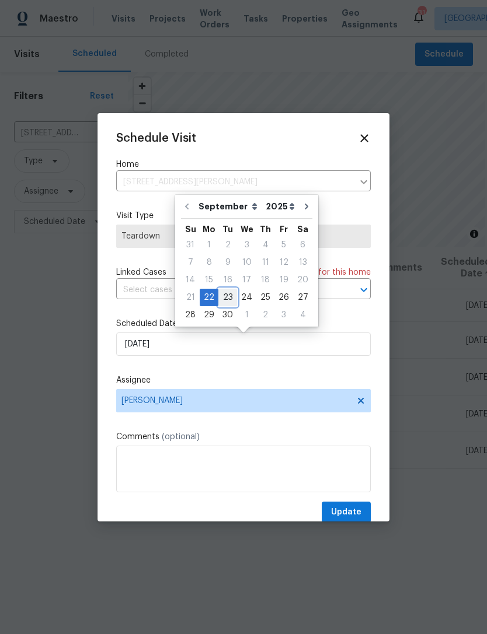
click at [234, 303] on div "23" at bounding box center [227, 297] width 19 height 16
type input "[DATE]"
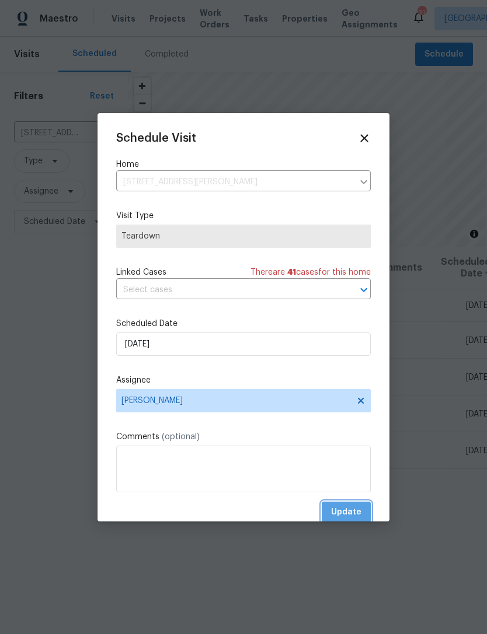
click at [369, 519] on button "Update" at bounding box center [346, 513] width 49 height 22
